Goal: Task Accomplishment & Management: Use online tool/utility

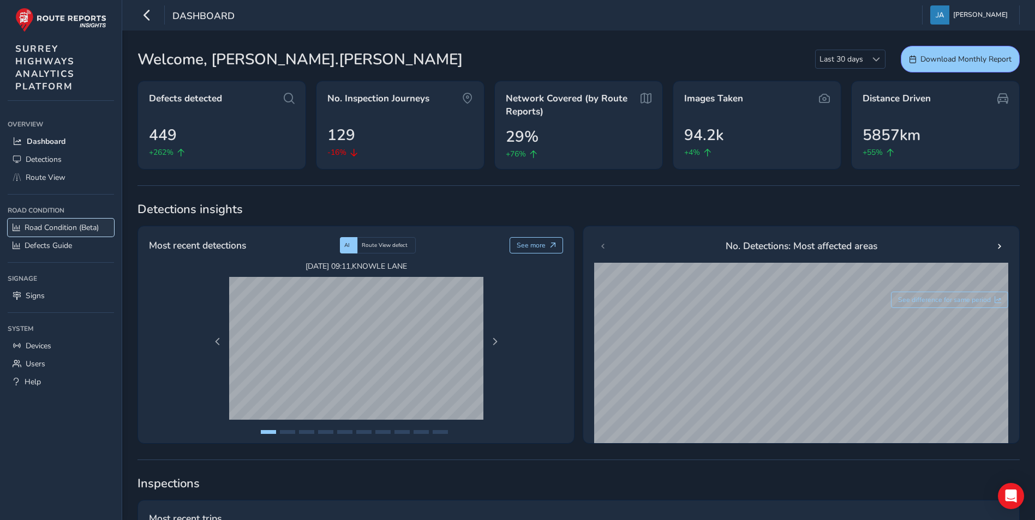
click at [47, 226] on span "Road Condition (Beta)" at bounding box center [62, 228] width 74 height 10
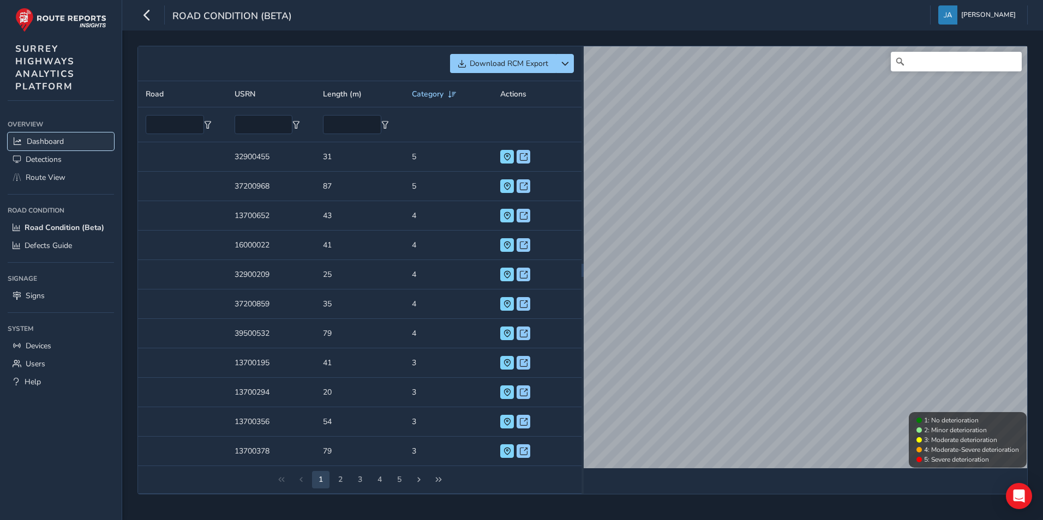
click at [41, 140] on span "Dashboard" at bounding box center [45, 141] width 37 height 10
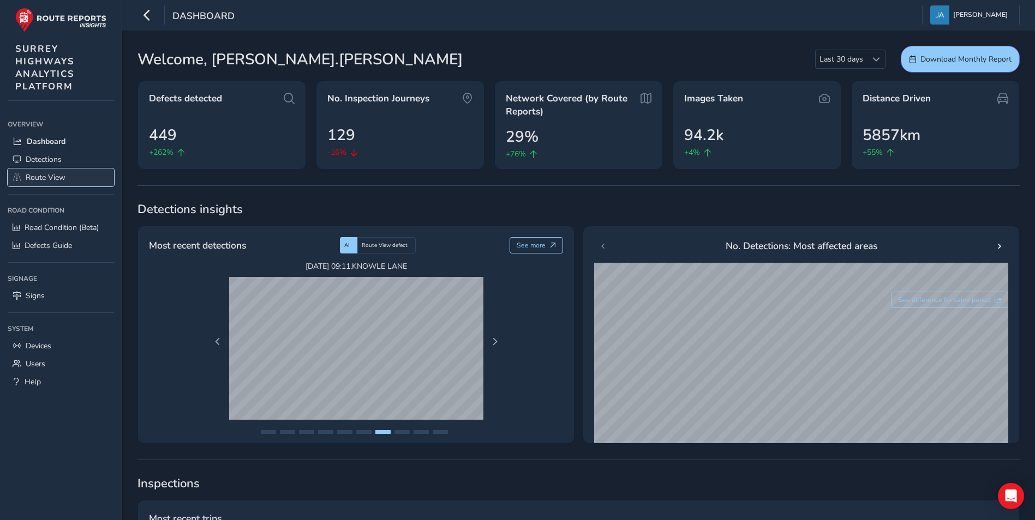
click at [54, 178] on span "Route View" at bounding box center [46, 177] width 40 height 10
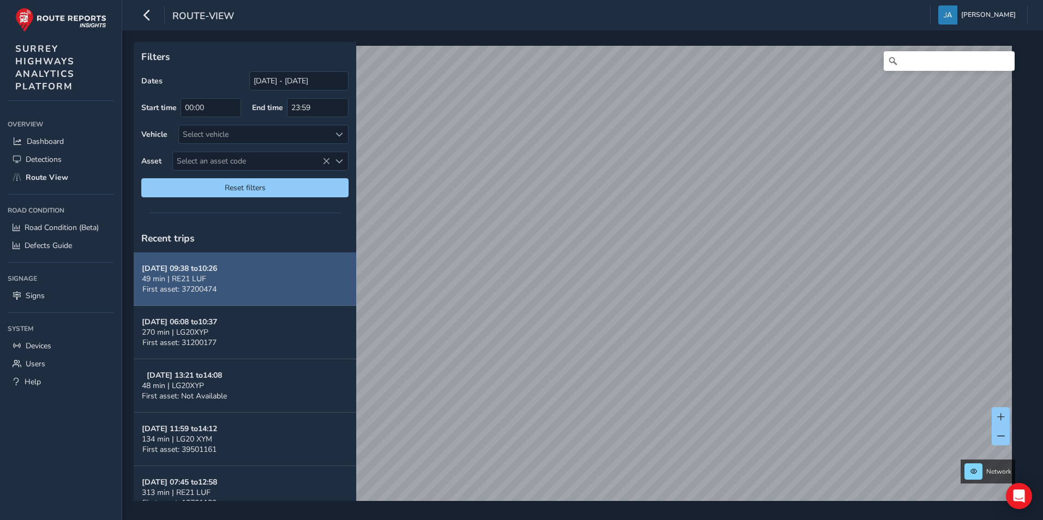
click at [209, 278] on div "49 min | RE21 LUF" at bounding box center [179, 279] width 75 height 10
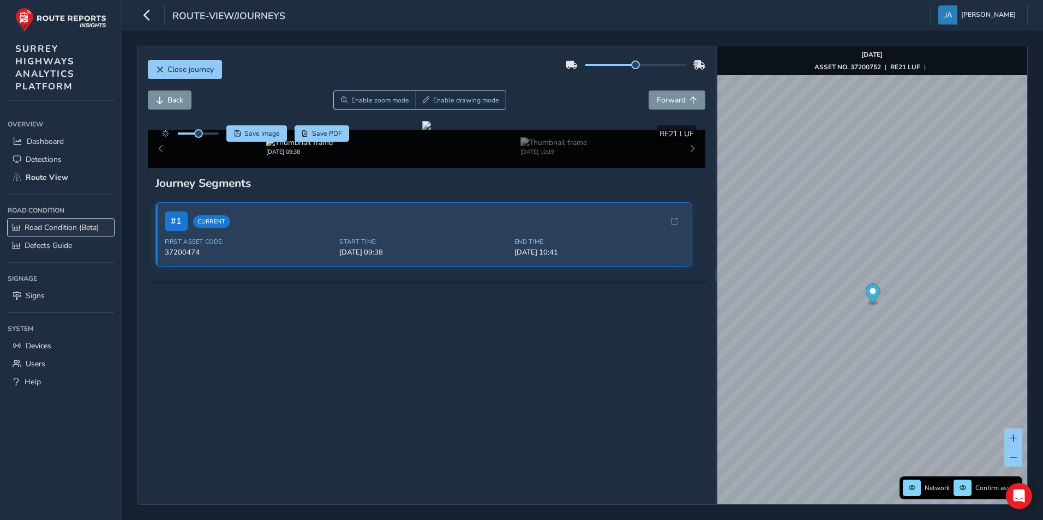
click at [55, 227] on span "Road Condition (Beta)" at bounding box center [62, 228] width 74 height 10
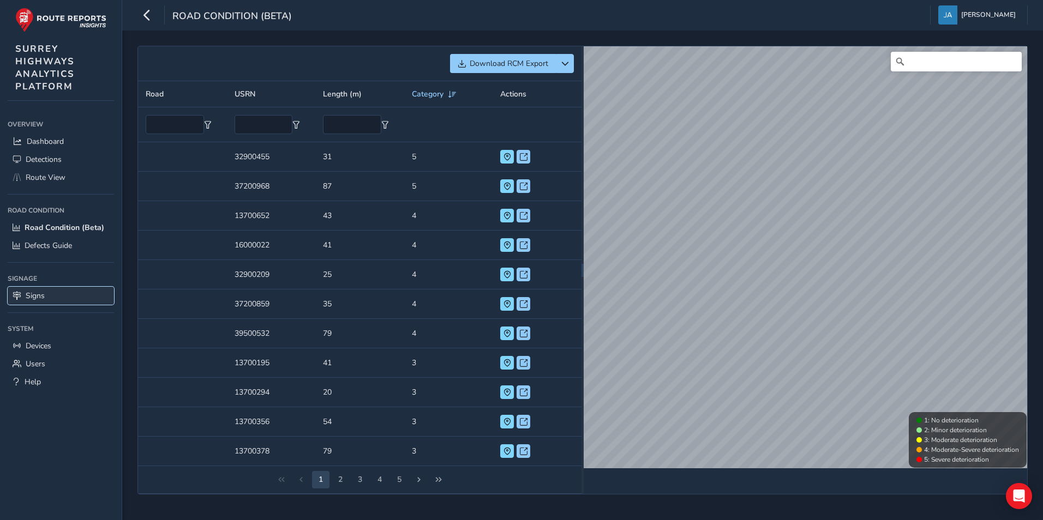
click at [41, 296] on span "Signs" at bounding box center [35, 296] width 19 height 10
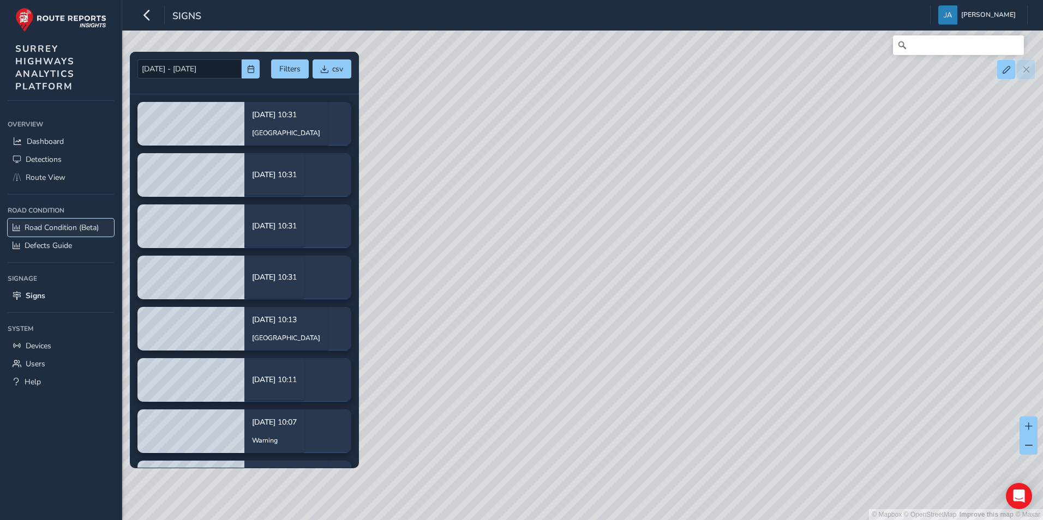
click at [49, 225] on span "Road Condition (Beta)" at bounding box center [62, 228] width 74 height 10
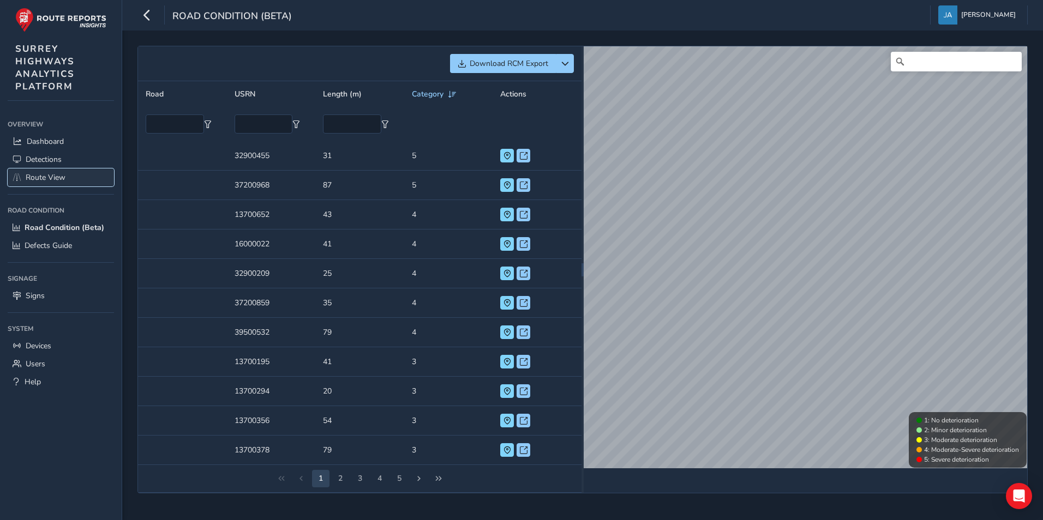
click at [47, 175] on span "Route View" at bounding box center [46, 177] width 40 height 10
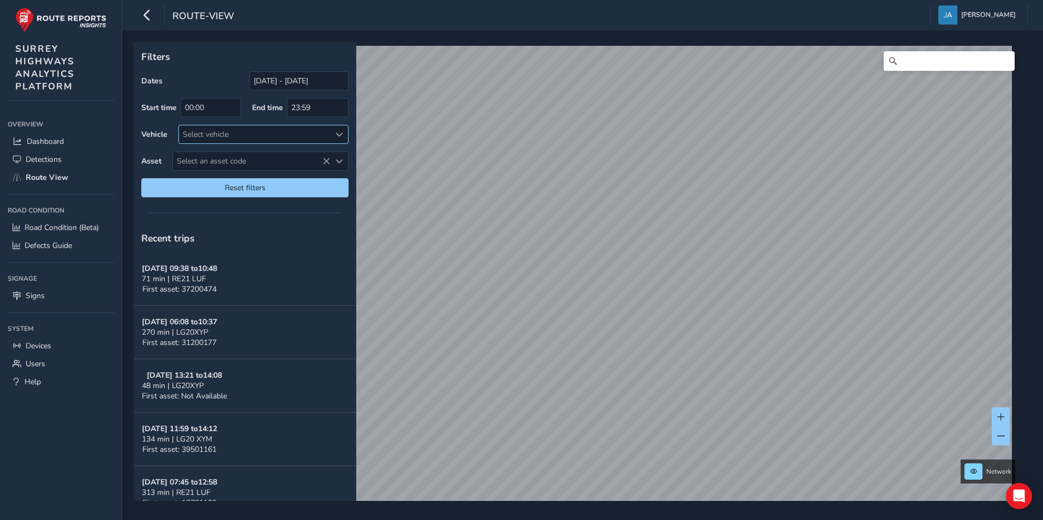
click at [340, 135] on span at bounding box center [340, 135] width 8 height 8
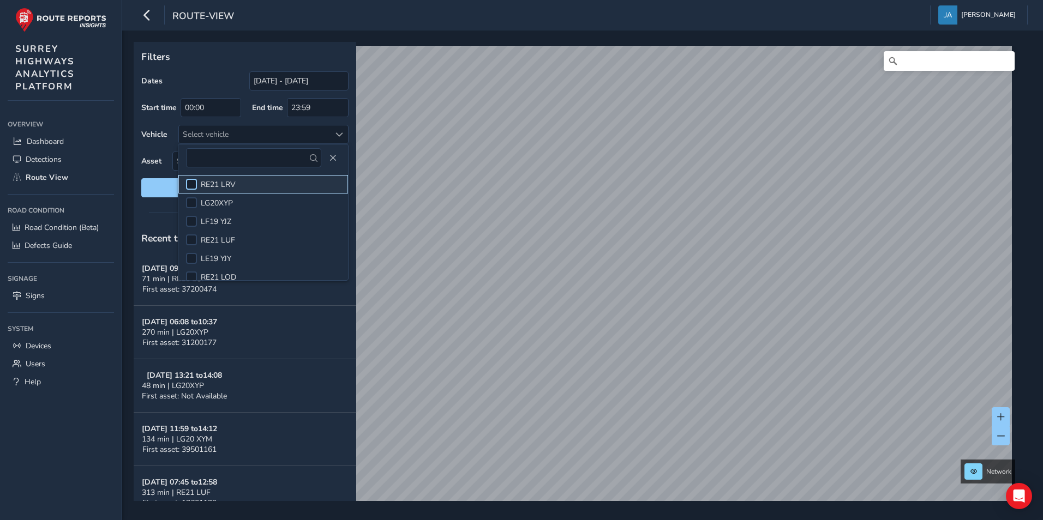
click at [194, 182] on div at bounding box center [191, 184] width 11 height 11
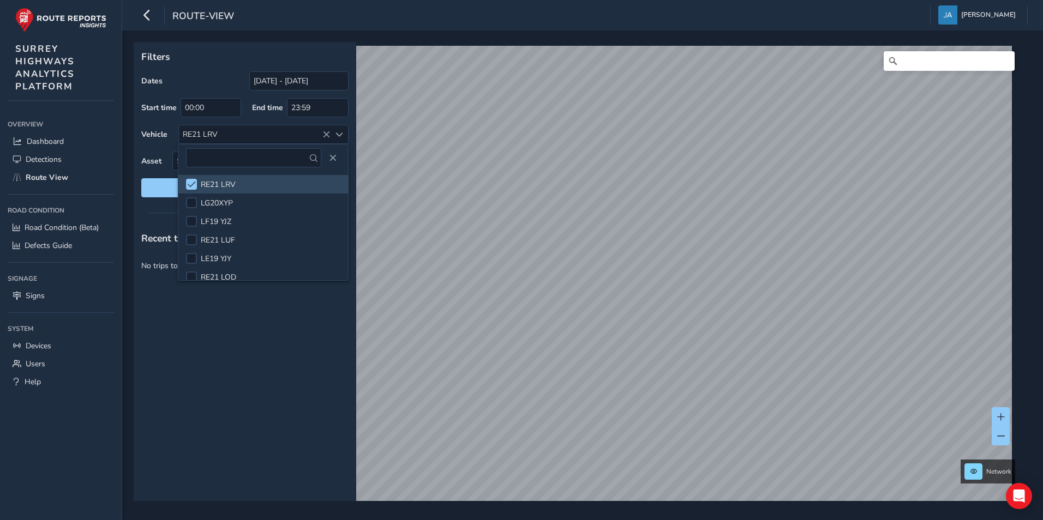
click at [313, 159] on span at bounding box center [314, 158] width 8 height 8
click at [274, 312] on div "Recent trips No trips to show." at bounding box center [245, 362] width 223 height 277
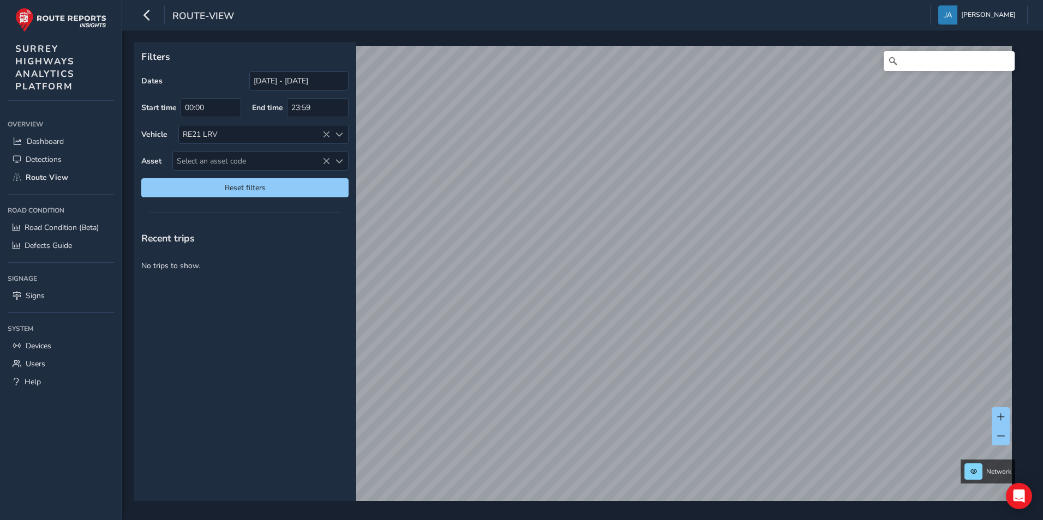
click at [340, 136] on span at bounding box center [340, 135] width 8 height 8
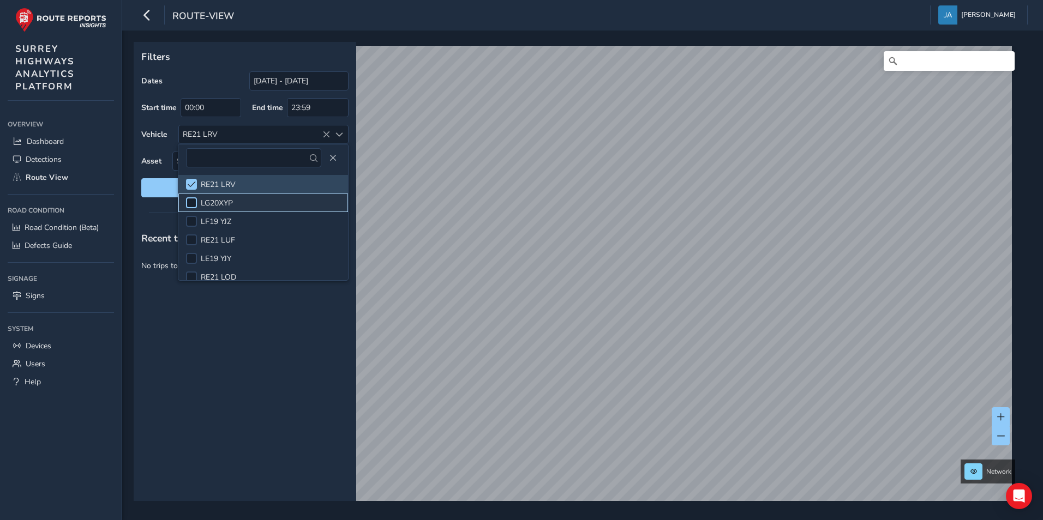
click at [192, 202] on div at bounding box center [191, 203] width 11 height 11
click at [192, 203] on span at bounding box center [192, 203] width 0 height 0
click at [193, 183] on span at bounding box center [192, 185] width 8 height 8
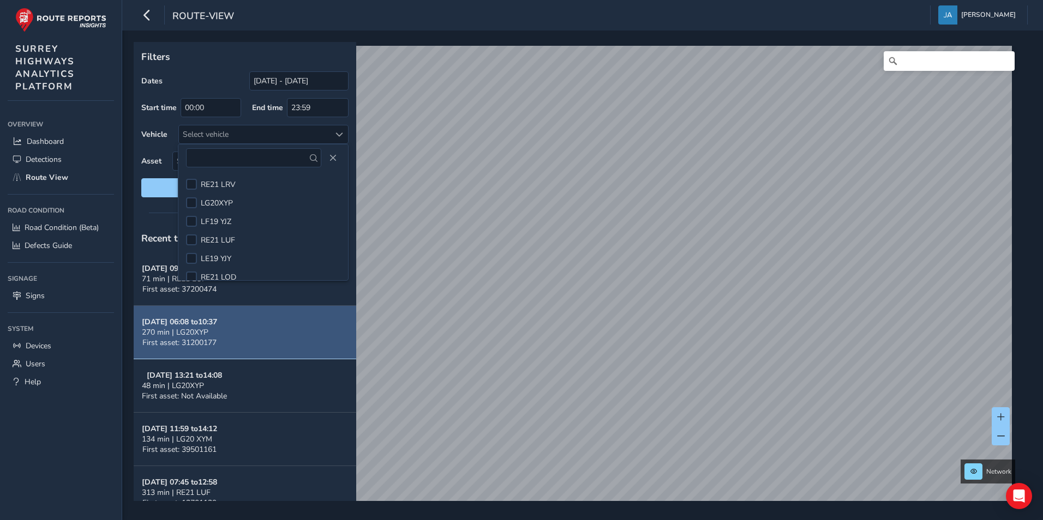
click at [230, 386] on button "[DATE] 13:21 to 14:08 48 min | LG20XYP First asset: Not Available" at bounding box center [245, 386] width 223 height 53
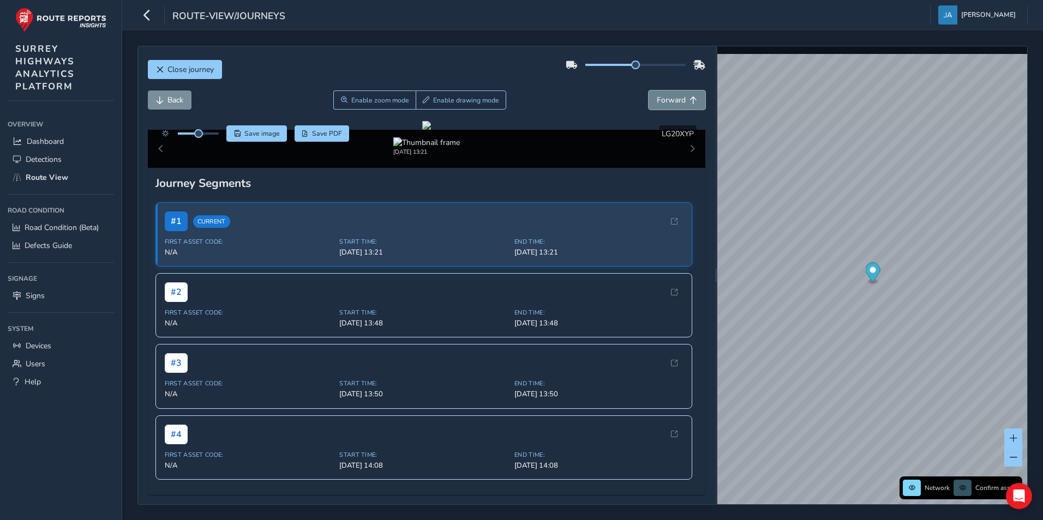
click at [673, 104] on span "Forward" at bounding box center [671, 100] width 29 height 10
click at [658, 100] on span "Forward" at bounding box center [671, 100] width 29 height 10
click at [665, 103] on span "Forward" at bounding box center [671, 100] width 29 height 10
drag, startPoint x: 327, startPoint y: 286, endPoint x: 643, endPoint y: 255, distance: 317.5
click at [431, 130] on div at bounding box center [426, 125] width 9 height 9
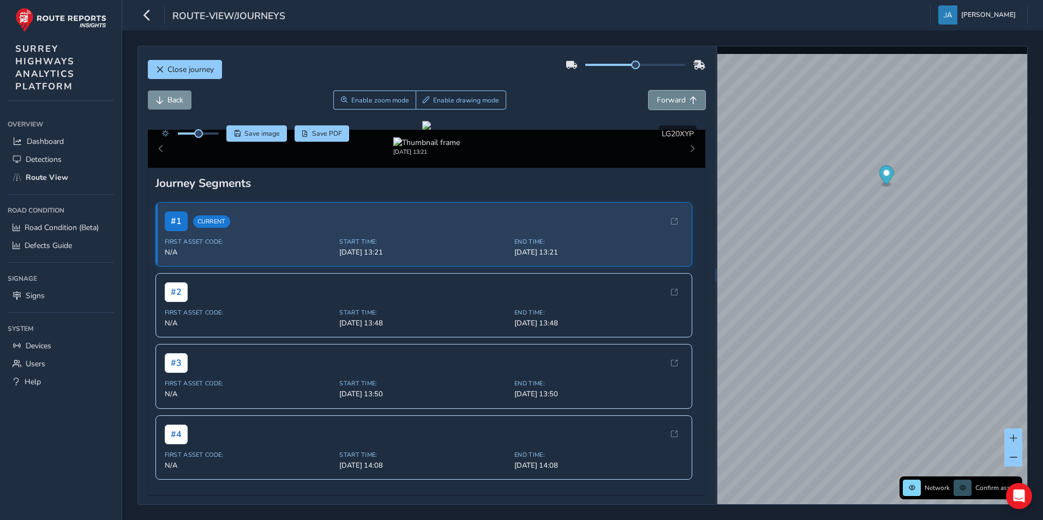
click at [659, 101] on span "Forward" at bounding box center [671, 100] width 29 height 10
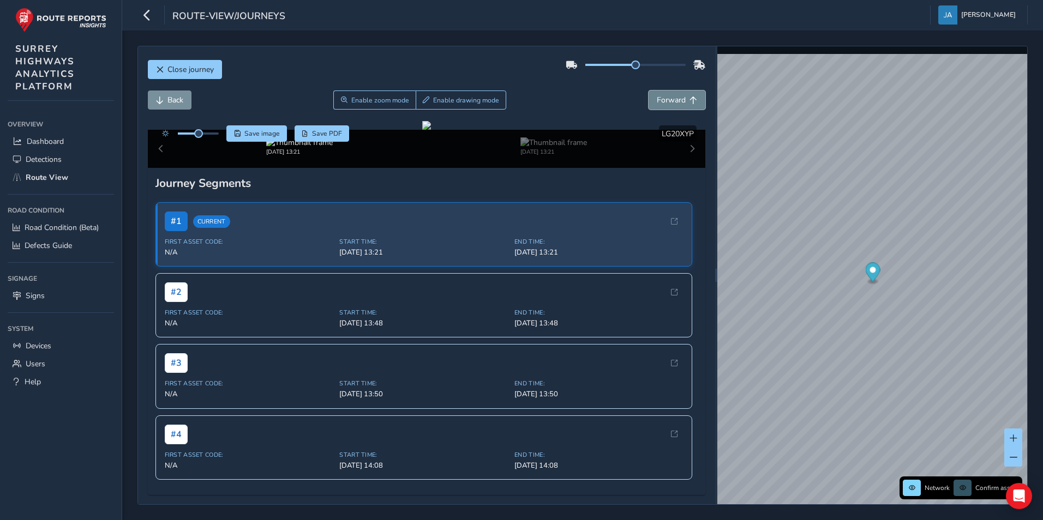
click at [659, 101] on span "Forward" at bounding box center [671, 100] width 29 height 10
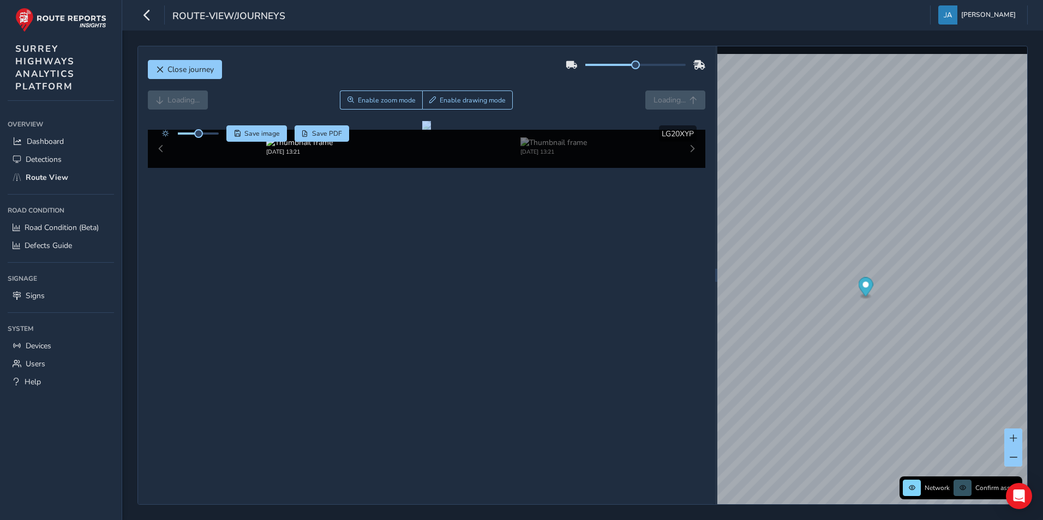
click at [659, 101] on div "Loading... Enable zoom mode Enable drawing mode Loading..." at bounding box center [427, 100] width 558 height 19
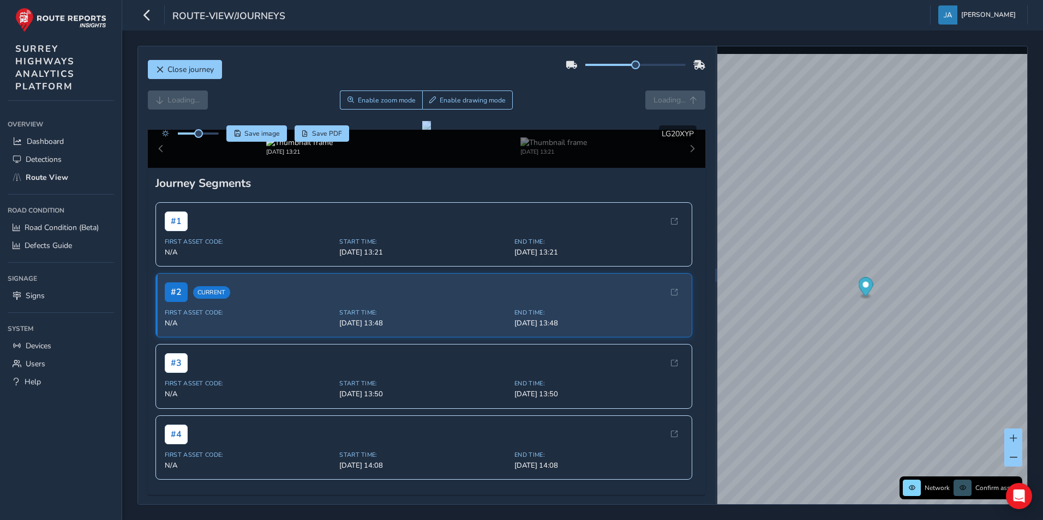
click at [659, 101] on div "Loading... Enable zoom mode Enable drawing mode Loading..." at bounding box center [427, 100] width 558 height 19
